Goal: Communication & Community: Answer question/provide support

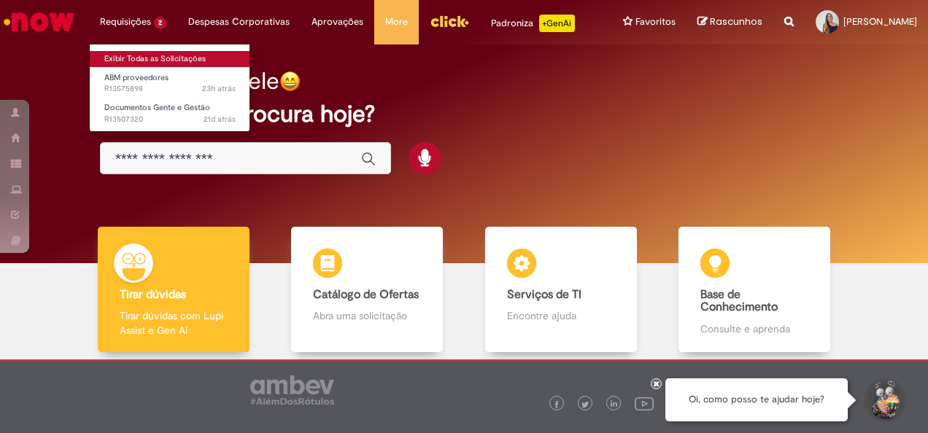
click at [112, 60] on link "Exibir Todas as Solicitações" at bounding box center [170, 59] width 161 height 16
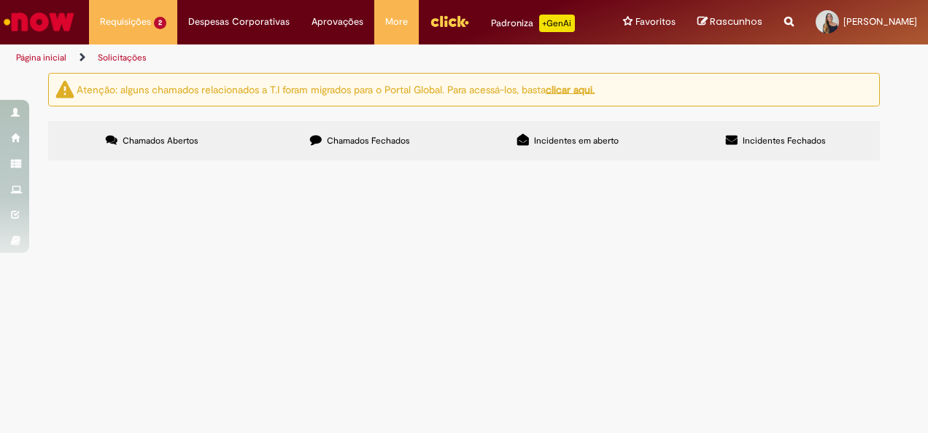
click at [0, 0] on span "R13507320" at bounding box center [0, 0] width 0 height 0
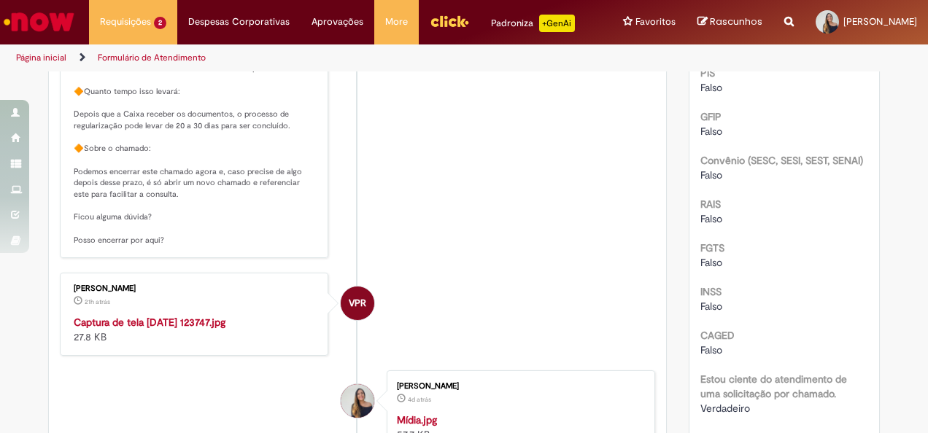
scroll to position [438, 0]
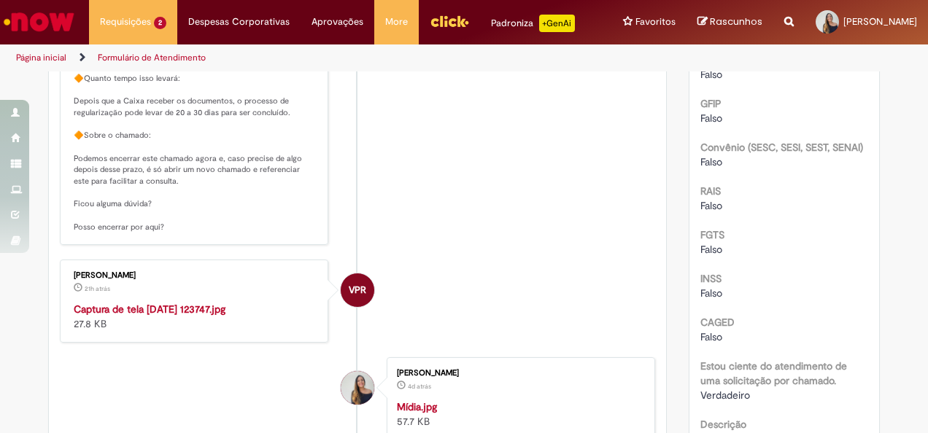
click at [236, 302] on img "Histórico de tíquete" at bounding box center [195, 302] width 243 height 0
click at [447, 215] on li "VPR [PERSON_NAME] 21h atrás 21 horas atrás Comentários adicionais" at bounding box center [357, 40] width 595 height 412
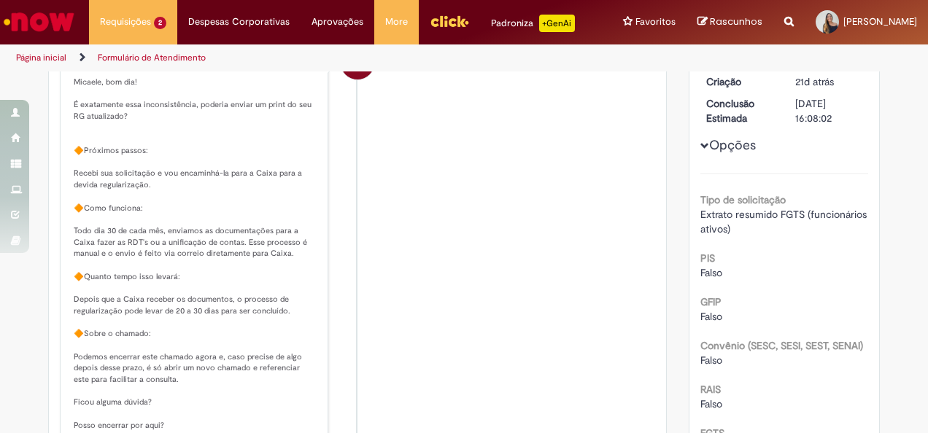
scroll to position [292, 0]
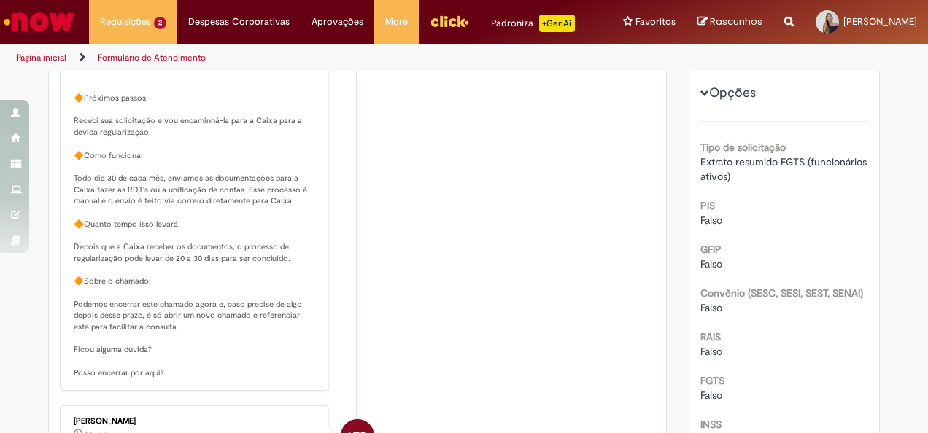
click at [517, 318] on li "VPR [PERSON_NAME] 21h atrás 21 horas atrás Comentários adicionais" at bounding box center [357, 186] width 595 height 412
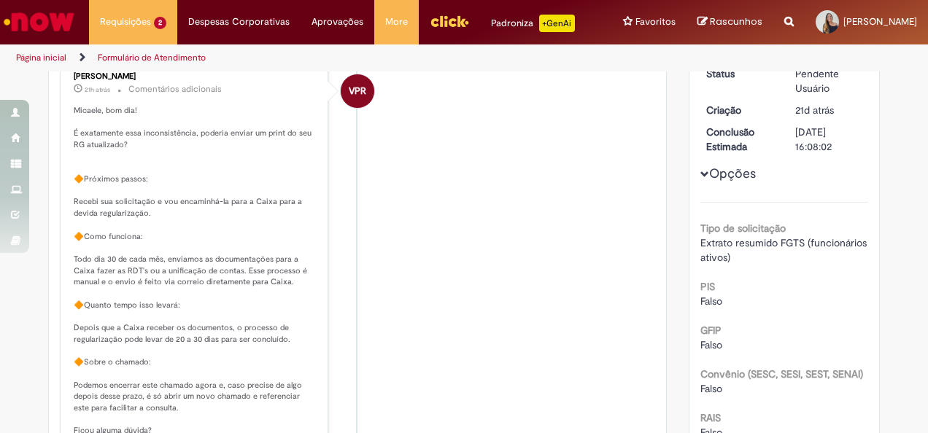
scroll to position [146, 0]
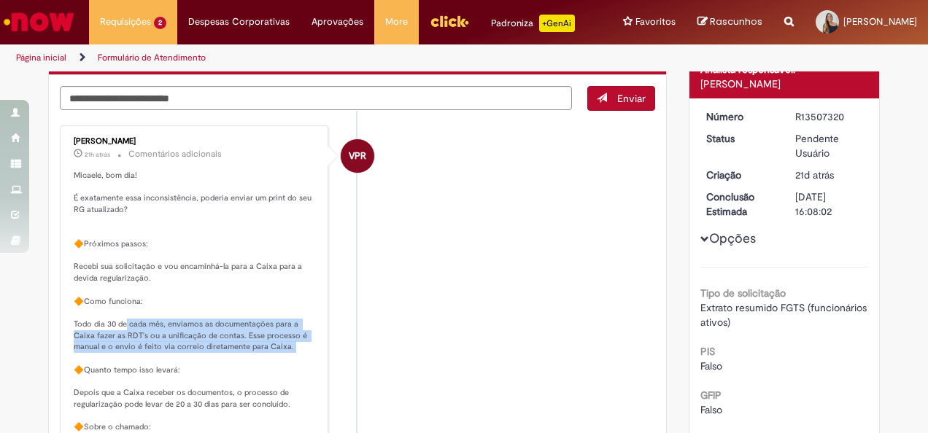
drag, startPoint x: 120, startPoint y: 336, endPoint x: 260, endPoint y: 366, distance: 143.4
click at [260, 366] on p "Micaele, bom dia! É exatamente essa inconsistência, poderia enviar um print do …" at bounding box center [195, 347] width 243 height 355
drag, startPoint x: 260, startPoint y: 366, endPoint x: 197, endPoint y: 353, distance: 64.1
click at [197, 353] on p "Micaele, bom dia! É exatamente essa inconsistência, poderia enviar um print do …" at bounding box center [195, 347] width 243 height 355
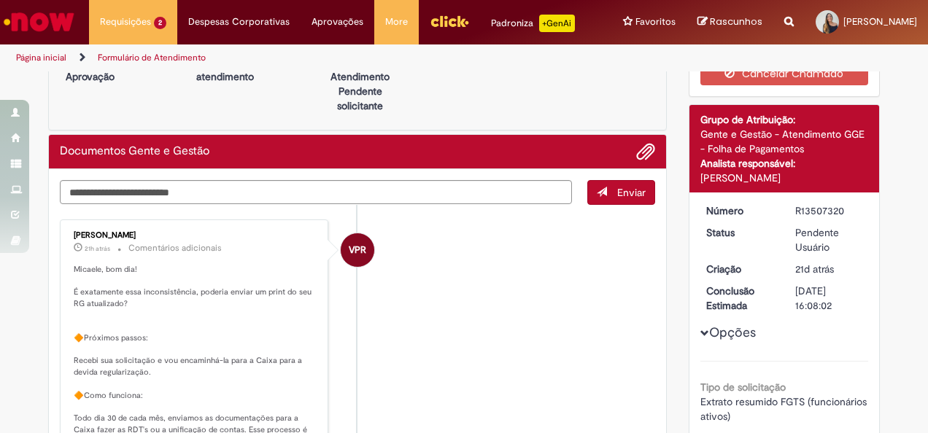
scroll to position [0, 0]
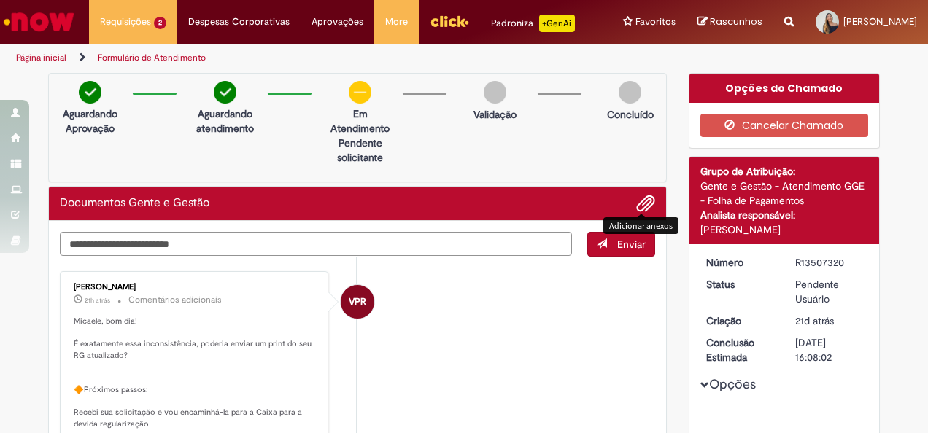
click at [645, 213] on span "Adicionar anexos" at bounding box center [646, 205] width 18 height 18
click at [638, 213] on span "Adicionar anexos" at bounding box center [646, 205] width 18 height 18
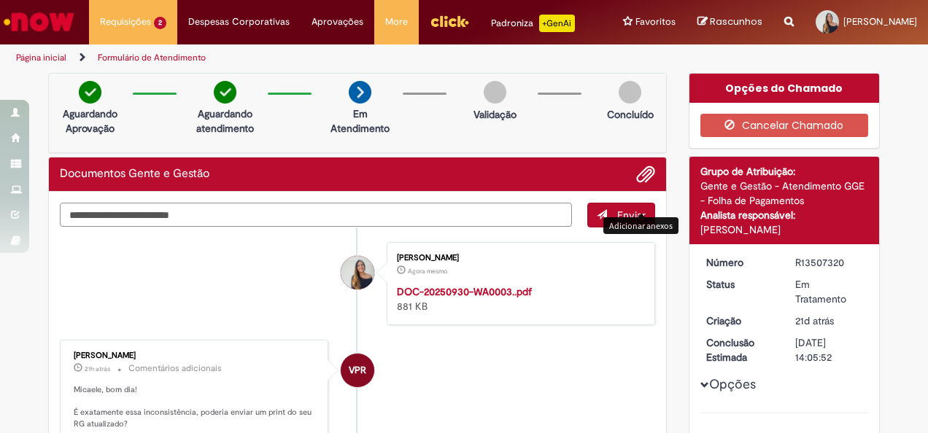
click at [154, 220] on textarea "Digite sua mensagem aqui..." at bounding box center [316, 215] width 512 height 24
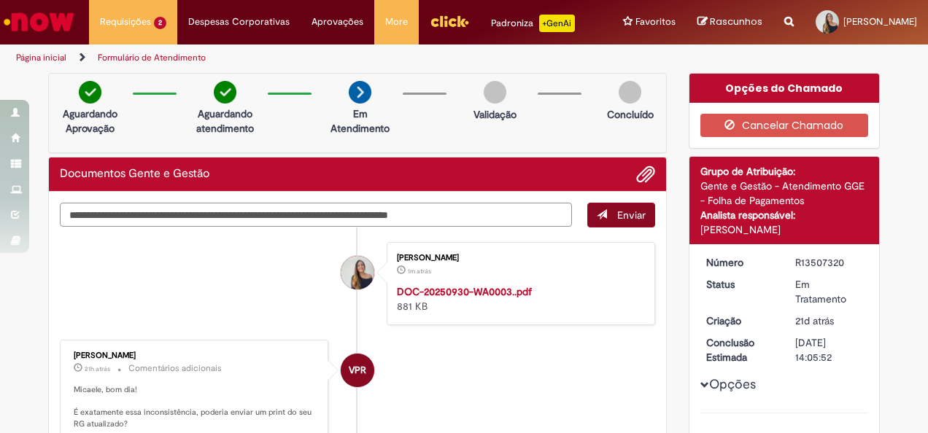
type textarea "**********"
click at [629, 222] on span "Enviar" at bounding box center [631, 215] width 28 height 13
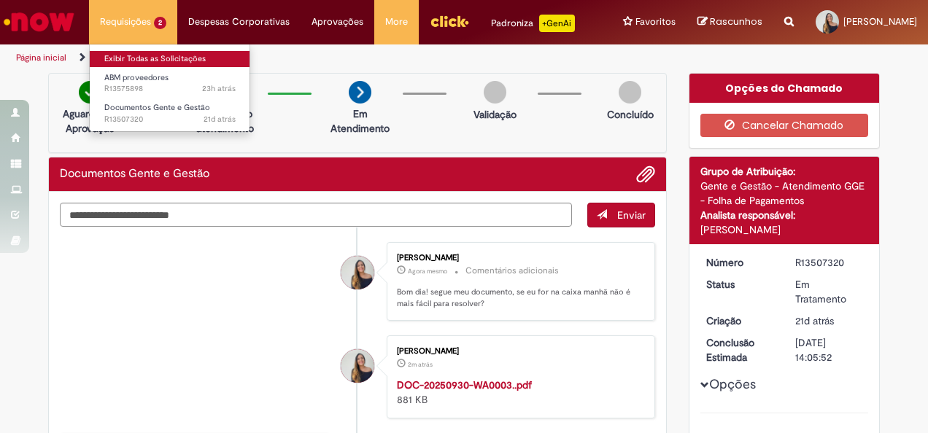
click at [114, 62] on link "Exibir Todas as Solicitações" at bounding box center [170, 59] width 161 height 16
